Goal: Find contact information: Find contact information

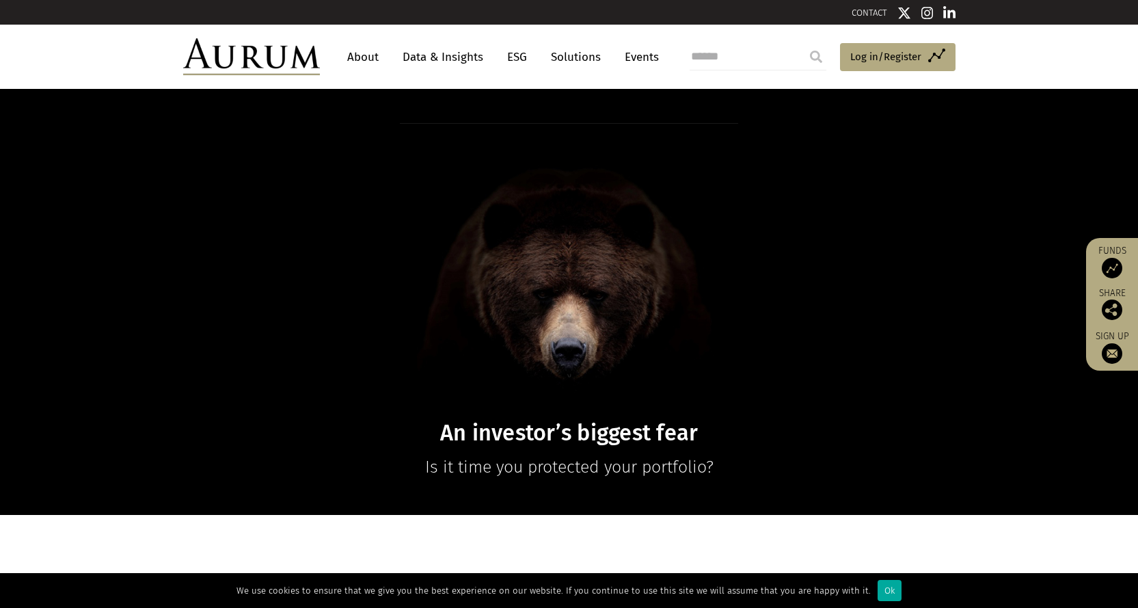
click at [361, 53] on link "About" at bounding box center [362, 56] width 45 height 25
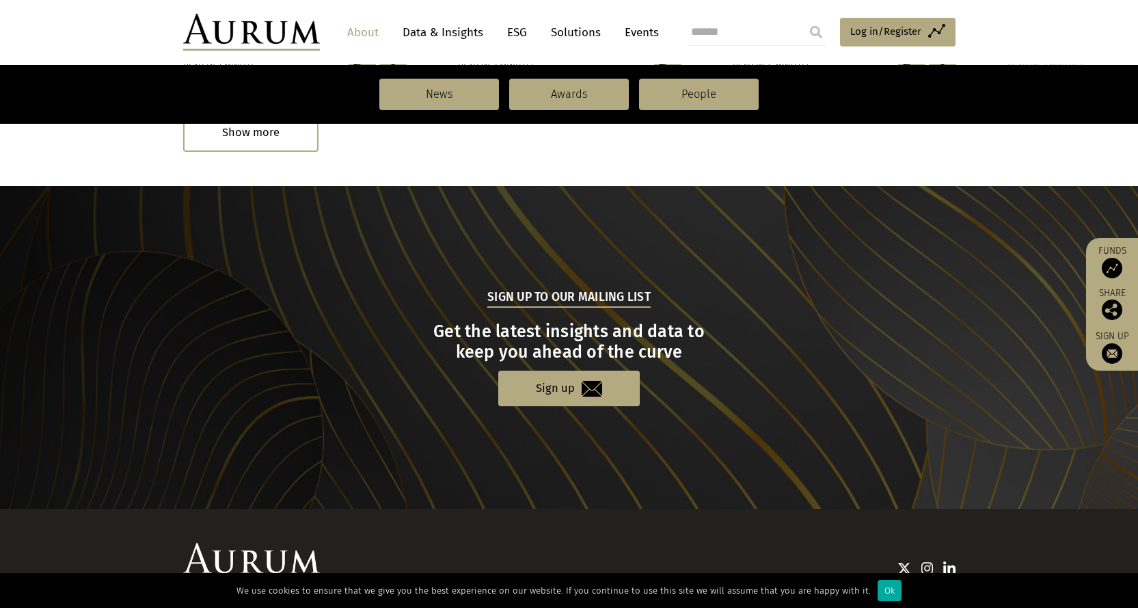
scroll to position [1432, 0]
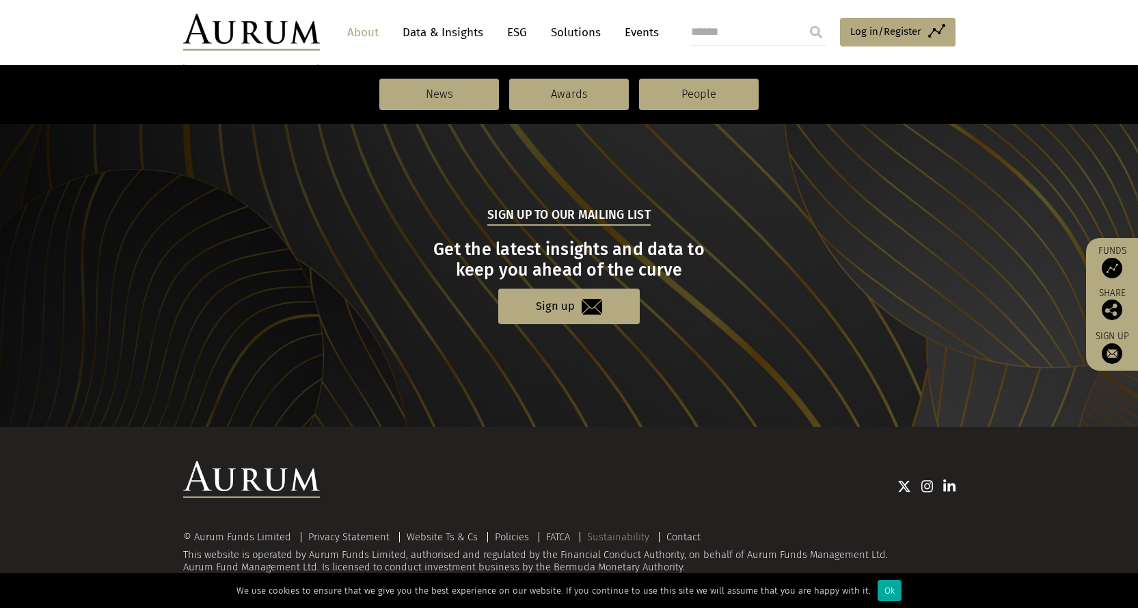
drag, startPoint x: 681, startPoint y: 539, endPoint x: 642, endPoint y: 534, distance: 39.2
click at [681, 539] on link "Contact" at bounding box center [683, 536] width 34 height 12
